Goal: Information Seeking & Learning: Learn about a topic

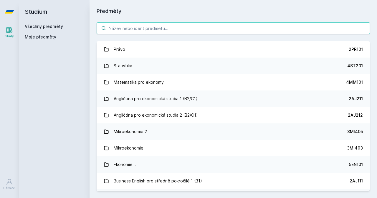
click at [148, 23] on input "search" at bounding box center [233, 28] width 273 height 12
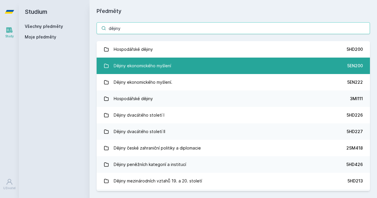
type input "dějiny"
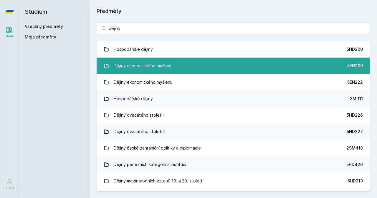
click at [153, 69] on div "Dějiny ekonomického myšlení" at bounding box center [142, 66] width 57 height 12
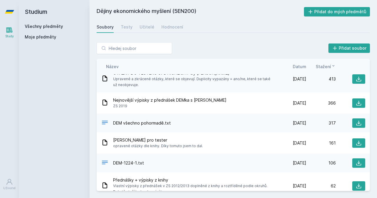
scroll to position [21, 0]
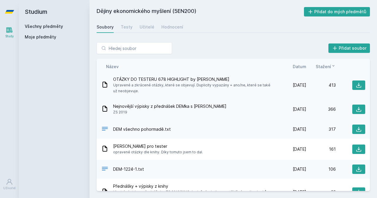
drag, startPoint x: 216, startPoint y: 110, endPoint x: 199, endPoint y: 108, distance: 16.7
click at [216, 110] on div "Nejnovější výpisky z přednášek DEMka s [PERSON_NAME] ZS 2019" at bounding box center [189, 110] width 176 height 12
drag, startPoint x: 199, startPoint y: 108, endPoint x: 196, endPoint y: 108, distance: 3.8
click at [196, 108] on span "Nejnovější výpisky z přednášek DEMka s [PERSON_NAME]" at bounding box center [169, 107] width 113 height 6
click at [226, 102] on div "Nejnovější výpisky z přednášek DEMka s [PERSON_NAME] ZS 2019 [DATE] [DATE] 366" at bounding box center [233, 109] width 273 height 21
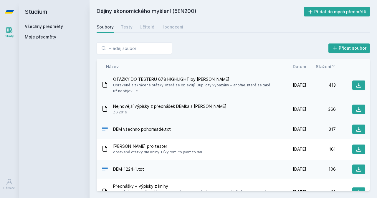
drag, startPoint x: 220, startPoint y: 108, endPoint x: 111, endPoint y: 112, distance: 108.4
click at [111, 111] on div "Nejnovější výpisky z přednášek DEMka s [PERSON_NAME] ZS 2019" at bounding box center [189, 110] width 176 height 12
click at [127, 114] on span "ZS 2019" at bounding box center [169, 113] width 113 height 6
drag, startPoint x: 128, startPoint y: 112, endPoint x: 109, endPoint y: 108, distance: 19.8
click at [109, 108] on div "Nejnovější výpisky z přednášek DEMka s [PERSON_NAME] ZS 2019" at bounding box center [189, 110] width 176 height 12
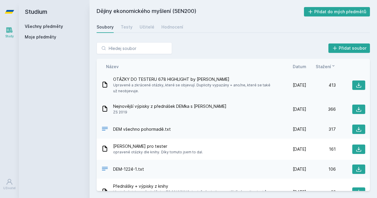
click at [113, 107] on div "Nejnovější výpisky z přednášek DEMka s [PERSON_NAME] ZS 2019" at bounding box center [189, 110] width 176 height 12
drag, startPoint x: 112, startPoint y: 105, endPoint x: 148, endPoint y: 112, distance: 35.9
click at [148, 112] on div "Nejnovější výpisky z přednášek DEMka s [PERSON_NAME] ZS 2019" at bounding box center [189, 110] width 176 height 12
click at [148, 112] on span "ZS 2019" at bounding box center [169, 113] width 113 height 6
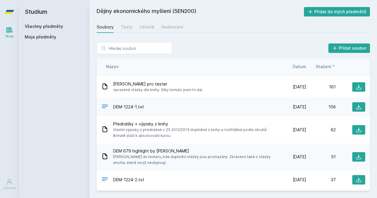
scroll to position [48, 0]
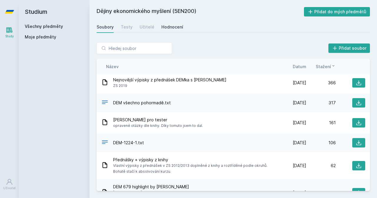
click at [161, 25] on div "Hodnocení" at bounding box center [172, 27] width 22 height 6
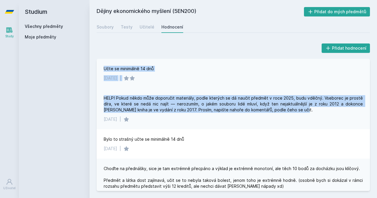
drag, startPoint x: 308, startPoint y: 112, endPoint x: 101, endPoint y: 65, distance: 212.5
click at [101, 65] on div "Učte se minimálně 14 dnů [DATE] | HELP! Pokud někdo může doporučit materiály, p…" at bounding box center [233, 125] width 273 height 133
click at [101, 65] on div "Učte se minimálně 14 dnů [DATE] |" at bounding box center [233, 73] width 273 height 29
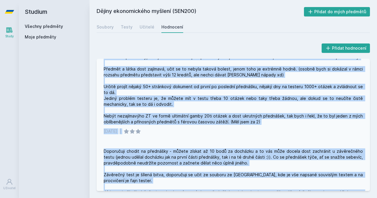
scroll to position [132, 0]
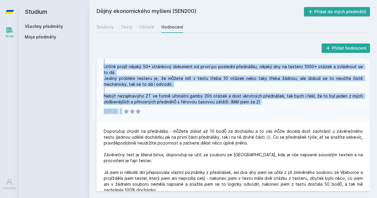
drag, startPoint x: 102, startPoint y: 68, endPoint x: 216, endPoint y: 110, distance: 121.3
click at [217, 110] on div "Učte se minimálně 14 dnů [DATE] | HELP! Pokud někdo může doporučit materiály, p…" at bounding box center [233, 125] width 273 height 133
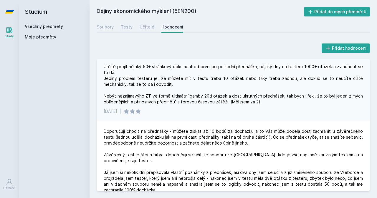
click at [216, 110] on div "[DATE] |" at bounding box center [233, 112] width 259 height 6
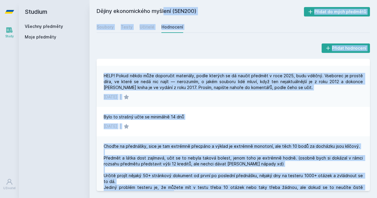
scroll to position [0, 0]
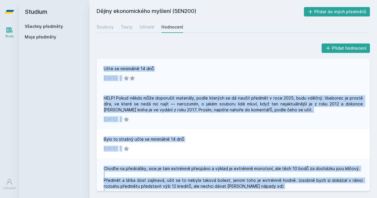
drag, startPoint x: 213, startPoint y: 112, endPoint x: 100, endPoint y: 67, distance: 121.7
click at [100, 67] on div "Učte se minimálně 14 dnů [DATE] | HELP! Pokud někdo může doporučit materiály, p…" at bounding box center [233, 125] width 273 height 133
click at [100, 67] on div "Učte se minimálně 14 dnů [DATE] |" at bounding box center [233, 73] width 273 height 29
